Goal: Navigation & Orientation: Find specific page/section

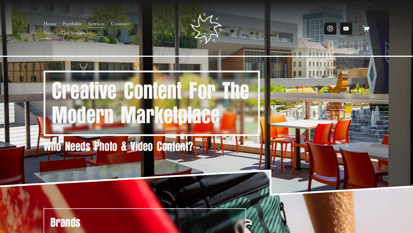
click at [74, 23] on link "Portfolio" at bounding box center [72, 23] width 19 height 9
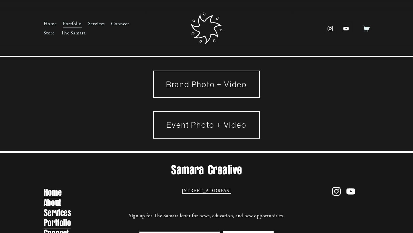
click at [195, 89] on link "Brand Photo + Video" at bounding box center [206, 83] width 107 height 27
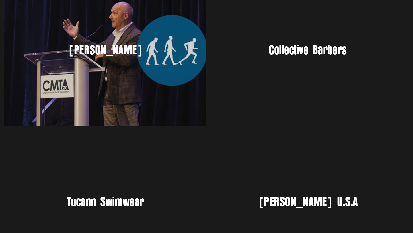
scroll to position [220, 0]
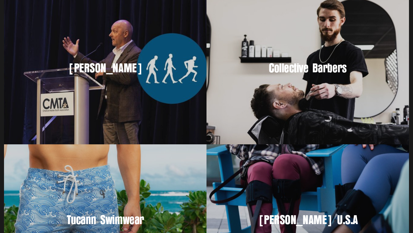
click at [89, 79] on div "Ken Cornell" at bounding box center [105, 69] width 202 height 152
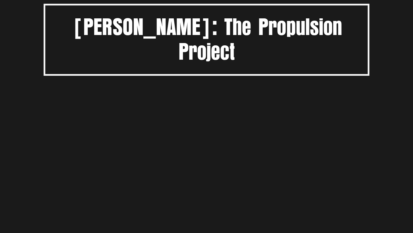
scroll to position [87, 0]
